Goal: Task Accomplishment & Management: Manage account settings

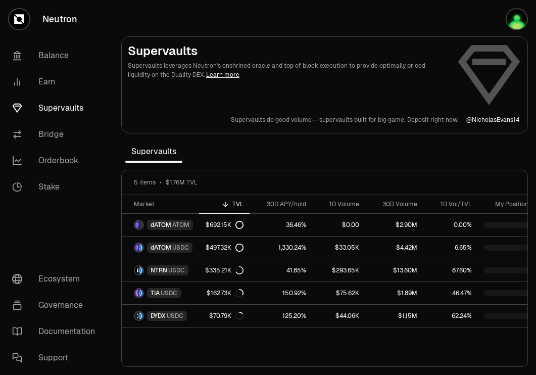
scroll to position [0, 9]
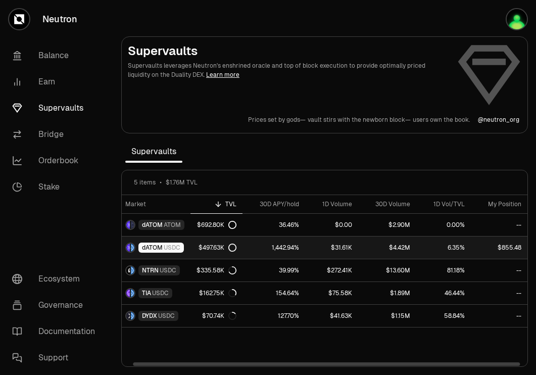
scroll to position [0, 6]
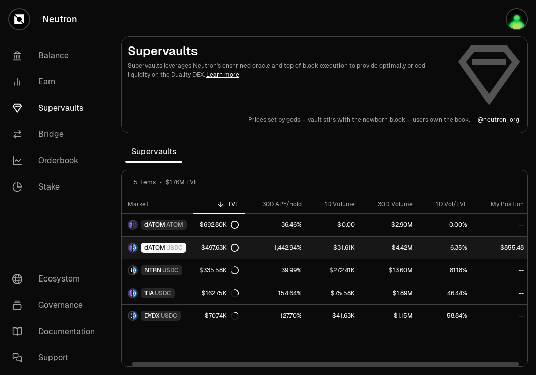
click at [168, 247] on span "USDC" at bounding box center [174, 247] width 17 height 8
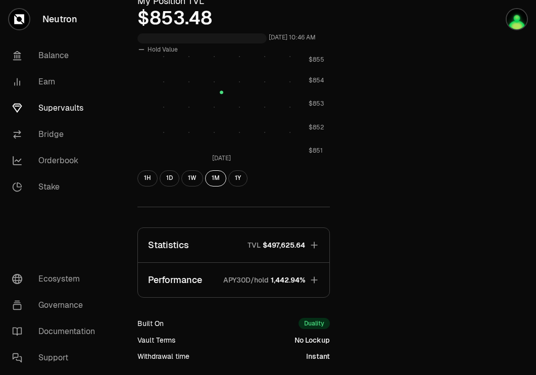
scroll to position [317, 0]
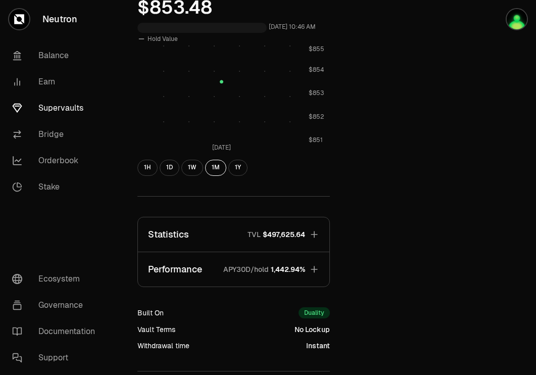
click at [301, 270] on span "1,442.94%" at bounding box center [288, 269] width 34 height 10
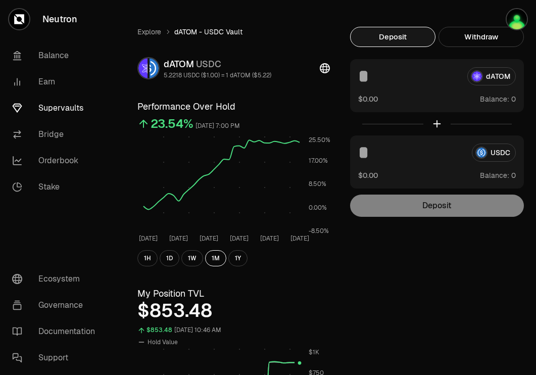
scroll to position [0, 0]
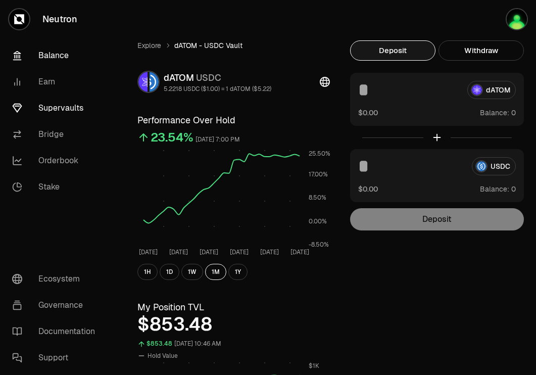
click at [67, 57] on link "Balance" at bounding box center [56, 55] width 105 height 26
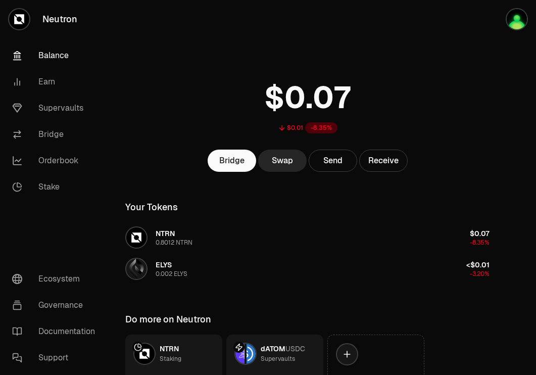
scroll to position [81, 0]
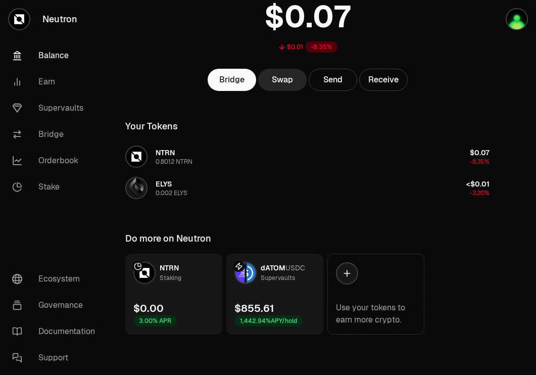
click at [271, 298] on link "dATOM USDC Supervaults $855.61 1,442.94% APY/hold" at bounding box center [274, 293] width 97 height 81
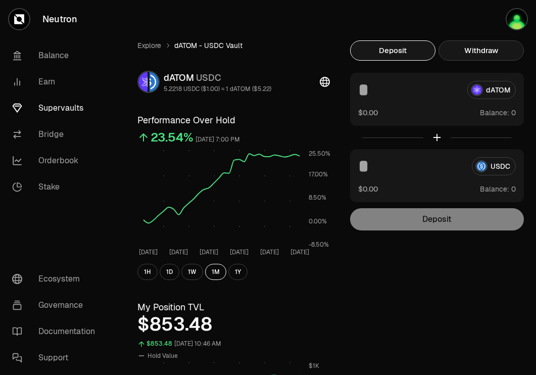
click at [473, 56] on button "Withdraw" at bounding box center [480, 50] width 85 height 20
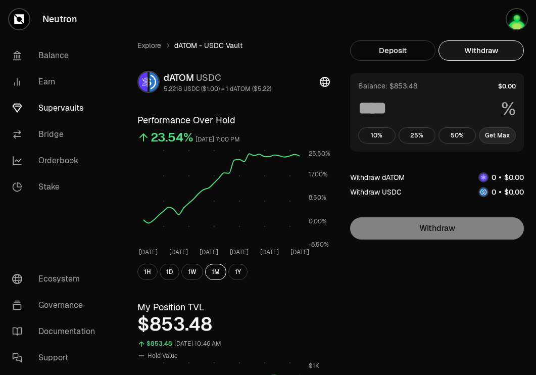
click at [497, 133] on button "Get Max" at bounding box center [497, 135] width 37 height 16
type input "***"
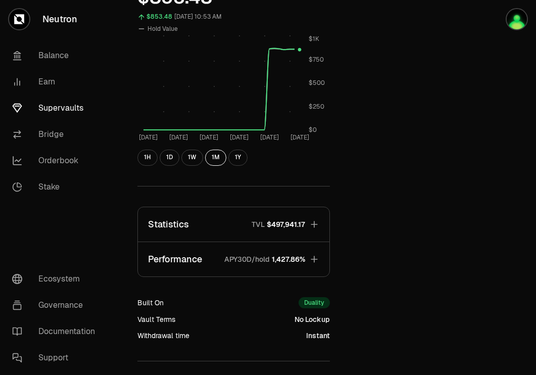
scroll to position [328, 0]
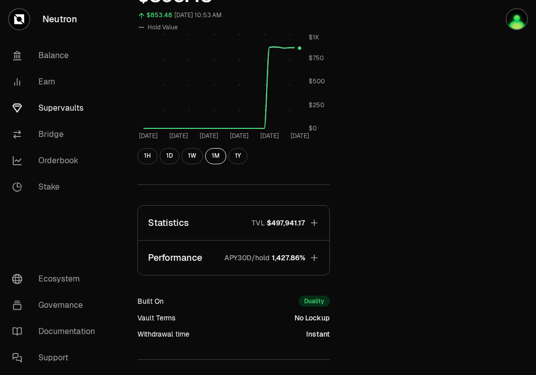
click at [302, 252] on span "1,427.86%" at bounding box center [288, 257] width 33 height 10
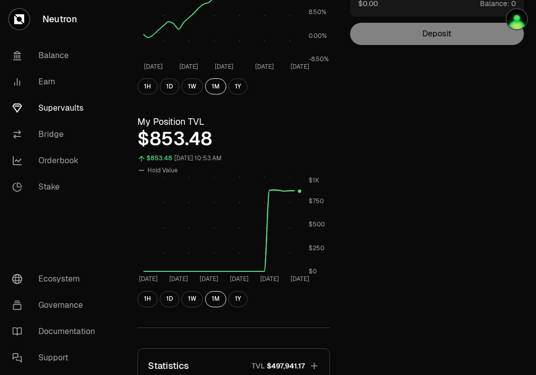
scroll to position [0, 0]
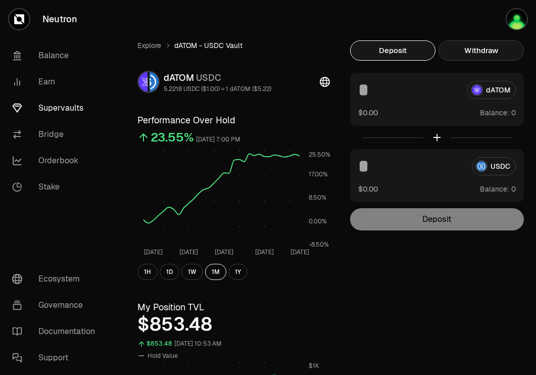
click at [479, 45] on button "Withdraw" at bounding box center [480, 50] width 85 height 20
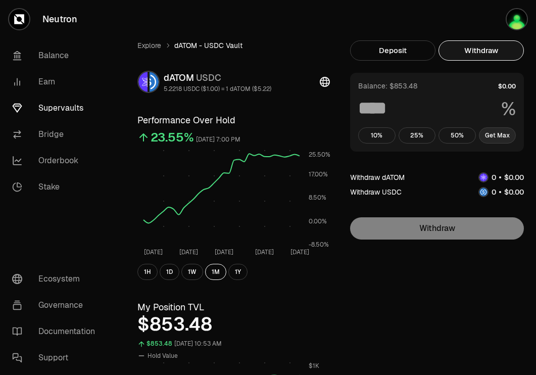
click at [496, 138] on button "Get Max" at bounding box center [497, 135] width 37 height 16
type input "***"
click at [490, 136] on button "Get Max" at bounding box center [497, 135] width 37 height 16
type input "***"
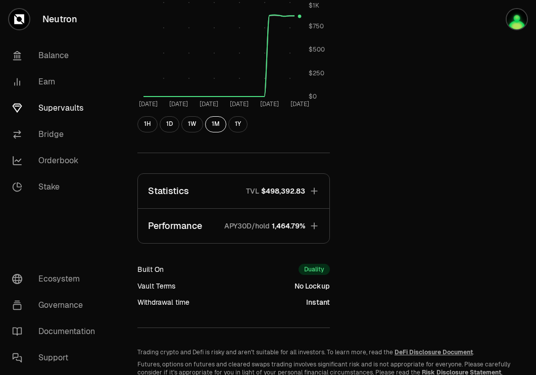
scroll to position [354, 0]
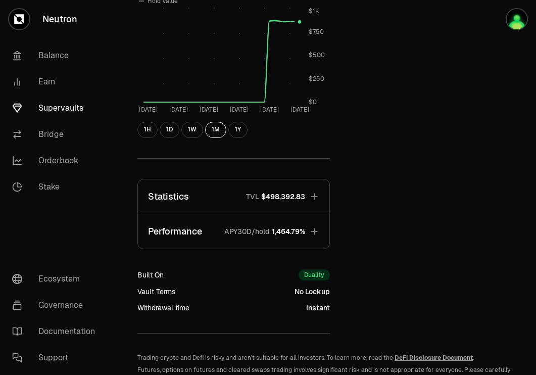
click at [268, 235] on p "APY30D/hold" at bounding box center [246, 231] width 45 height 10
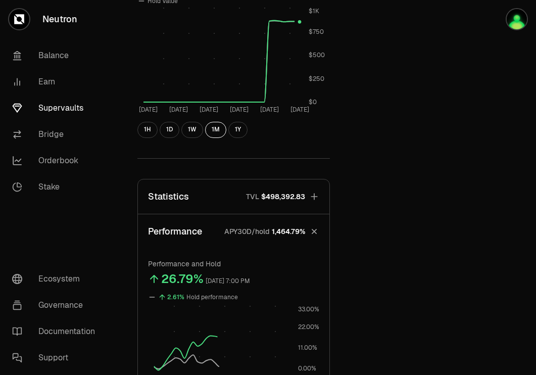
scroll to position [467, 0]
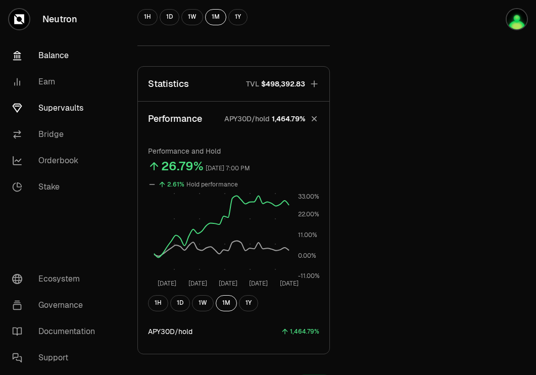
click at [67, 51] on link "Balance" at bounding box center [56, 55] width 105 height 26
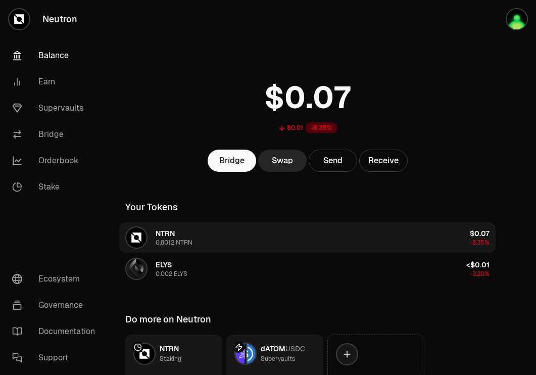
scroll to position [81, 0]
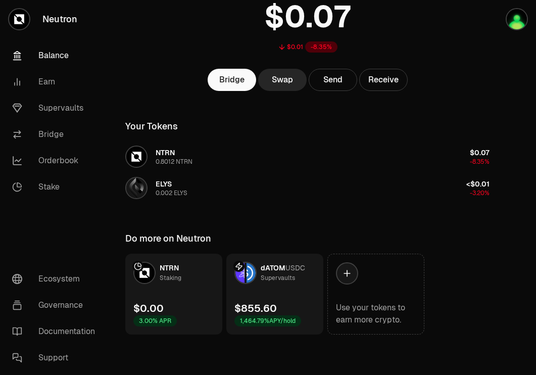
click at [265, 297] on link "dATOM USDC Supervaults $855.60 1,464.79% APY/hold" at bounding box center [274, 293] width 97 height 81
